Goal: Use online tool/utility: Utilize a website feature to perform a specific function

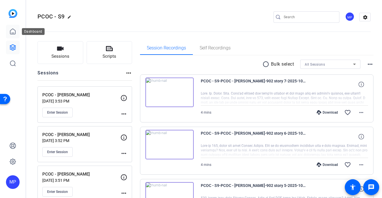
click at [9, 33] on link at bounding box center [13, 32] width 14 height 14
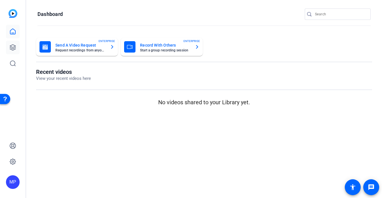
click at [14, 47] on icon at bounding box center [12, 47] width 7 height 7
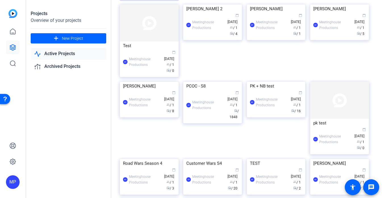
scroll to position [97, 0]
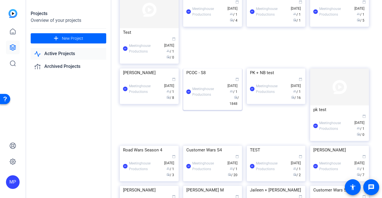
click at [210, 68] on img at bounding box center [212, 68] width 59 height 0
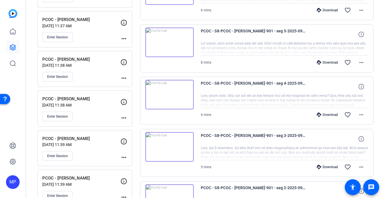
scroll to position [155, 0]
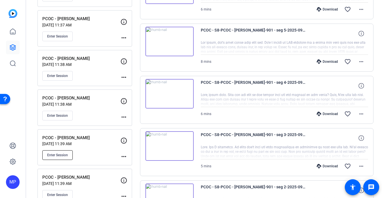
click at [65, 156] on span "Enter Session" at bounding box center [57, 155] width 21 height 5
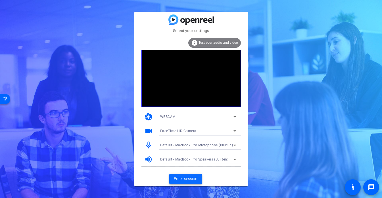
click at [188, 176] on span "Enter session" at bounding box center [186, 179] width 24 height 6
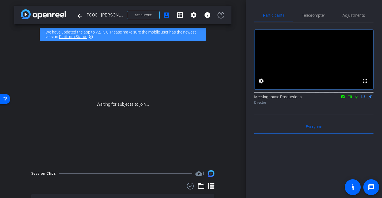
click at [357, 99] on icon at bounding box center [356, 97] width 2 height 4
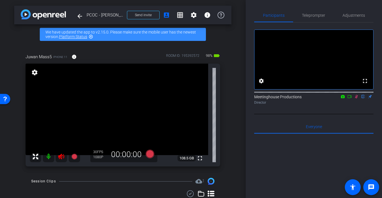
click at [61, 154] on icon at bounding box center [61, 157] width 6 height 6
click at [357, 99] on icon at bounding box center [356, 97] width 3 height 4
click at [358, 16] on span "Adjustments" at bounding box center [354, 15] width 22 height 4
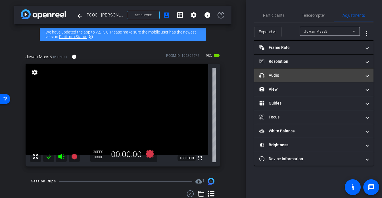
click at [280, 78] on mat-panel-title "headphone icon Audio" at bounding box center [310, 75] width 102 height 6
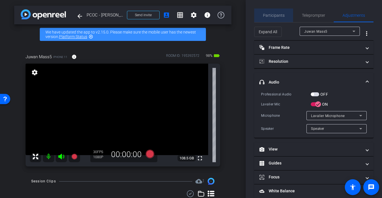
click at [270, 19] on span "Participants" at bounding box center [274, 16] width 22 height 14
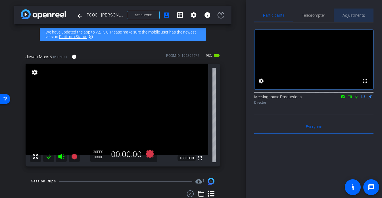
click at [355, 13] on span "Adjustments" at bounding box center [354, 15] width 22 height 4
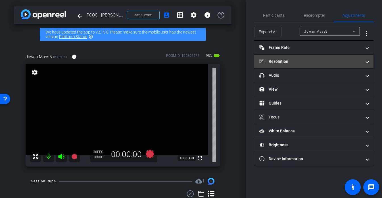
click at [287, 59] on mat-panel-title "Resolution" at bounding box center [310, 62] width 102 height 6
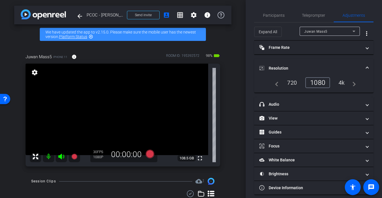
click at [287, 59] on mat-expansion-panel-header "Resolution" at bounding box center [313, 68] width 119 height 18
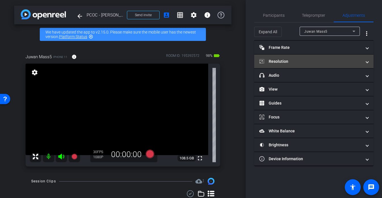
click at [287, 59] on mat-panel-title "Resolution" at bounding box center [310, 62] width 102 height 6
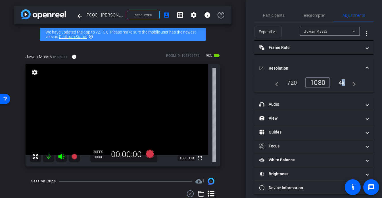
click at [342, 79] on div "4k" at bounding box center [341, 83] width 15 height 10
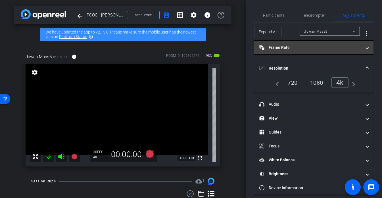
click at [313, 48] on mat-panel-title "Frame Rate Frame Rate" at bounding box center [310, 48] width 102 height 6
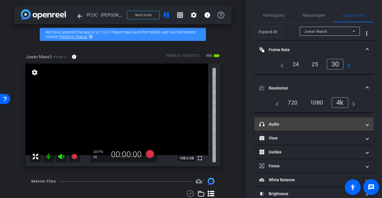
click at [277, 123] on mat-panel-title "headphone icon Audio" at bounding box center [310, 124] width 102 height 6
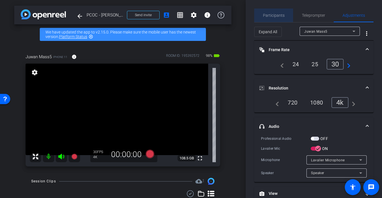
click at [279, 18] on span "Participants" at bounding box center [274, 16] width 22 height 14
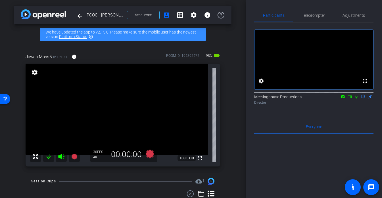
click at [147, 126] on video at bounding box center [117, 109] width 183 height 91
click at [143, 120] on div at bounding box center [147, 125] width 14 height 14
click at [141, 118] on div at bounding box center [147, 125] width 14 height 14
click at [140, 118] on div at bounding box center [147, 125] width 14 height 14
click at [139, 124] on video at bounding box center [117, 109] width 183 height 91
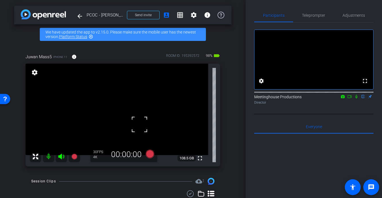
click at [145, 124] on div at bounding box center [139, 124] width 14 height 14
click at [346, 11] on span "Adjustments" at bounding box center [354, 16] width 22 height 14
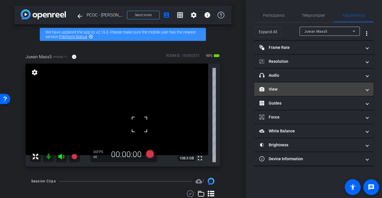
click at [276, 90] on mat-panel-title "View" at bounding box center [310, 89] width 102 height 6
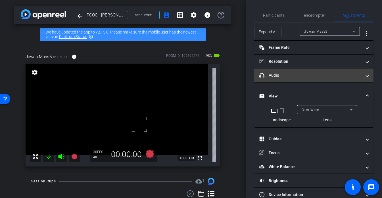
click at [288, 72] on mat-expansion-panel-header "headphone icon Audio" at bounding box center [313, 75] width 119 height 14
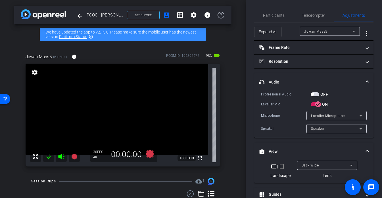
click at [287, 150] on mat-panel-title "View" at bounding box center [310, 152] width 102 height 6
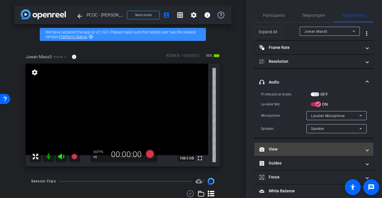
click at [288, 153] on mat-expansion-panel-header "View" at bounding box center [313, 150] width 119 height 14
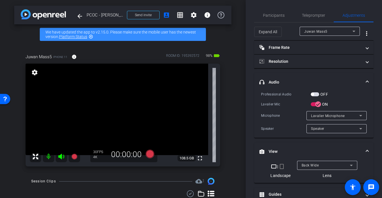
click at [313, 95] on span "button" at bounding box center [312, 94] width 3 height 3
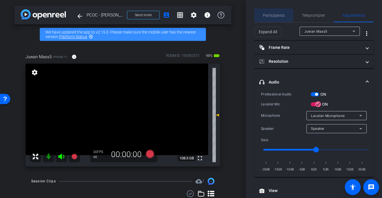
click at [279, 16] on span "Participants" at bounding box center [274, 15] width 22 height 4
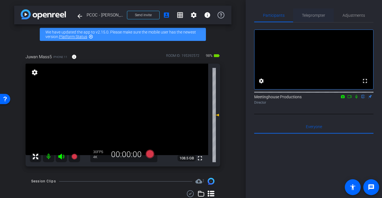
click at [309, 17] on span "Teleprompter" at bounding box center [313, 15] width 23 height 4
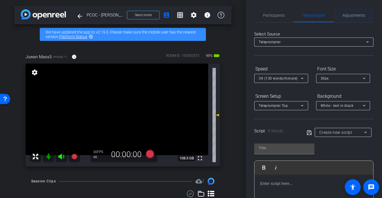
click at [353, 16] on span "Adjustments" at bounding box center [354, 15] width 22 height 4
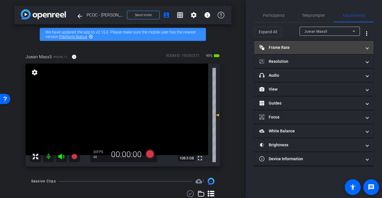
click at [292, 51] on mat-expansion-panel-header "Frame Rate Frame Rate" at bounding box center [313, 48] width 119 height 14
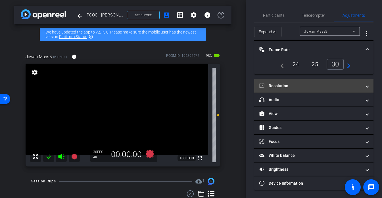
click at [296, 84] on mat-panel-title "Resolution" at bounding box center [310, 86] width 102 height 6
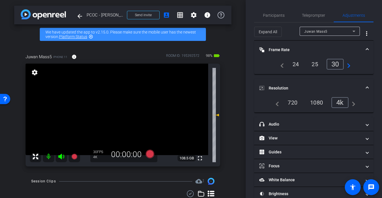
scroll to position [25, 0]
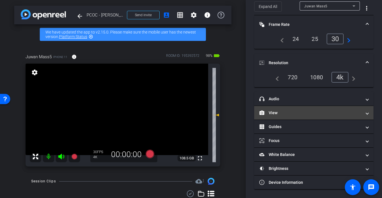
click at [275, 111] on mat-panel-title "View" at bounding box center [310, 113] width 102 height 6
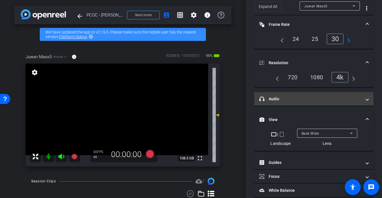
click at [283, 103] on mat-expansion-panel-header "headphone icon Audio" at bounding box center [313, 99] width 119 height 14
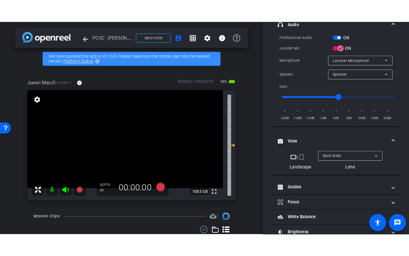
scroll to position [131, 0]
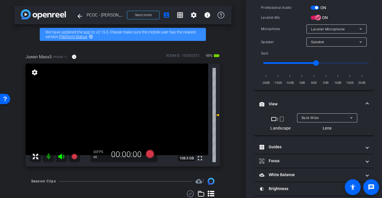
click at [122, 114] on video at bounding box center [117, 109] width 183 height 91
click at [202, 157] on mat-icon "fullscreen" at bounding box center [200, 158] width 7 height 7
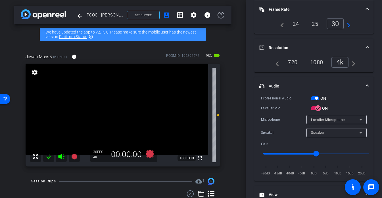
scroll to position [0, 0]
